Goal: Task Accomplishment & Management: Manage account settings

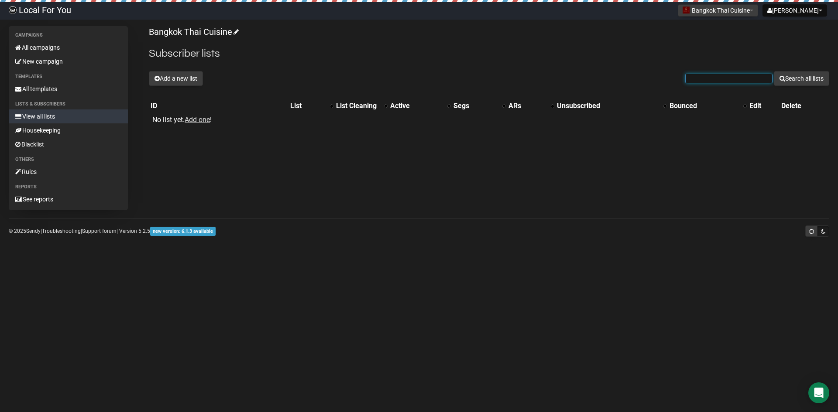
click at [727, 78] on input "text" at bounding box center [728, 79] width 87 height 10
drag, startPoint x: 144, startPoint y: 32, endPoint x: 233, endPoint y: 34, distance: 88.6
click at [233, 34] on div "Campaigns All campaigns New campaign Templates All templates Lists & subscriber…" at bounding box center [419, 118] width 820 height 184
copy link "Bangkok Thai Cuisine"
click at [717, 83] on form "Search all lists" at bounding box center [757, 78] width 144 height 15
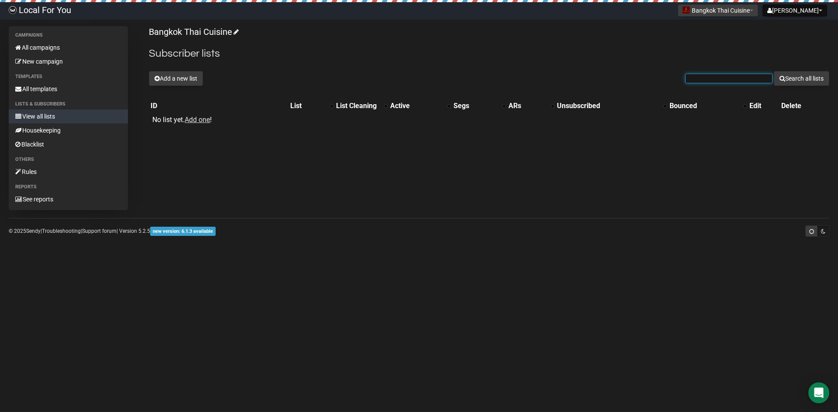
click at [716, 80] on input "text" at bounding box center [728, 79] width 87 height 10
paste input "Bangkok Thai Cuisine"
type input "Bangkok Thai Cuisine"
click at [780, 84] on button "Search all lists" at bounding box center [801, 78] width 55 height 15
click at [180, 76] on button "Add a new list" at bounding box center [176, 78] width 54 height 15
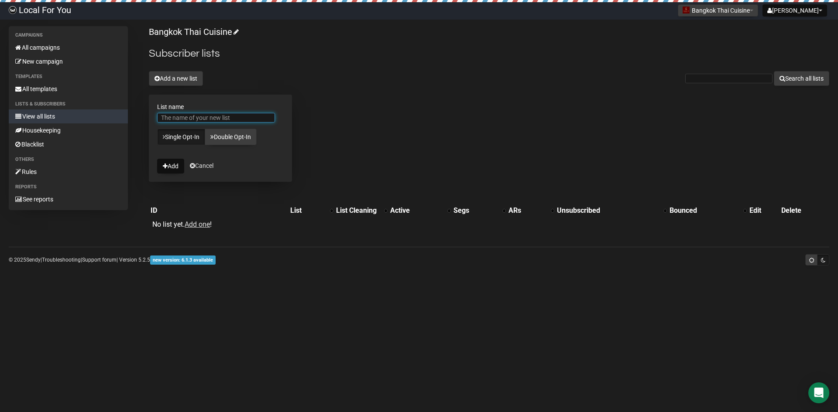
paste input "Bangkok Thai Cuisine"
type input "Bangkok Thai Cuisine Cutomers"
click at [272, 151] on form "List name Bangkok Thai Cuisine Cutomers Single Opt-In Double Opt-In Add Cancel" at bounding box center [220, 138] width 143 height 87
click at [168, 166] on button "Add" at bounding box center [170, 166] width 27 height 15
